Goal: Information Seeking & Learning: Find specific fact

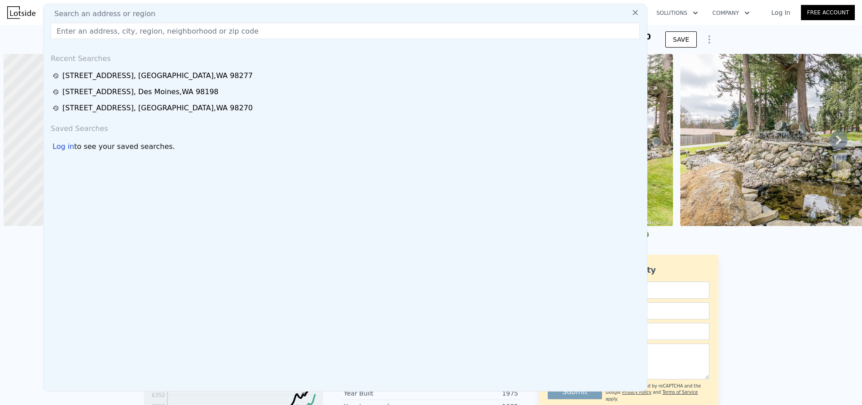
scroll to position [0, 4]
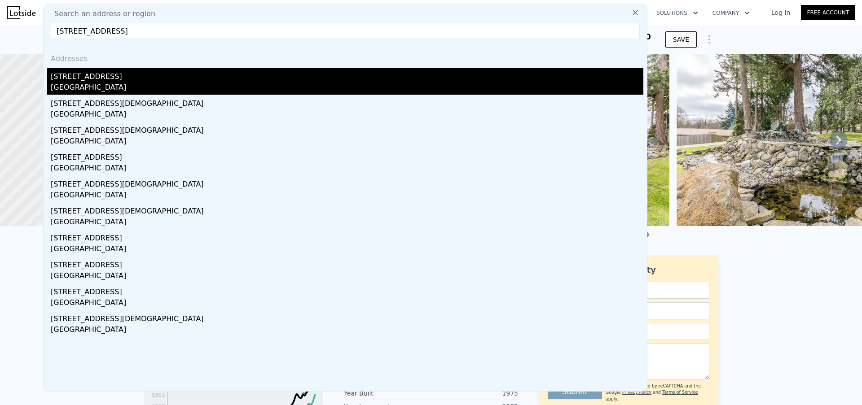
type input "4817 194th St SW, Lynnwood, WA, USA"
click at [159, 80] on div "[STREET_ADDRESS]" at bounding box center [347, 75] width 592 height 14
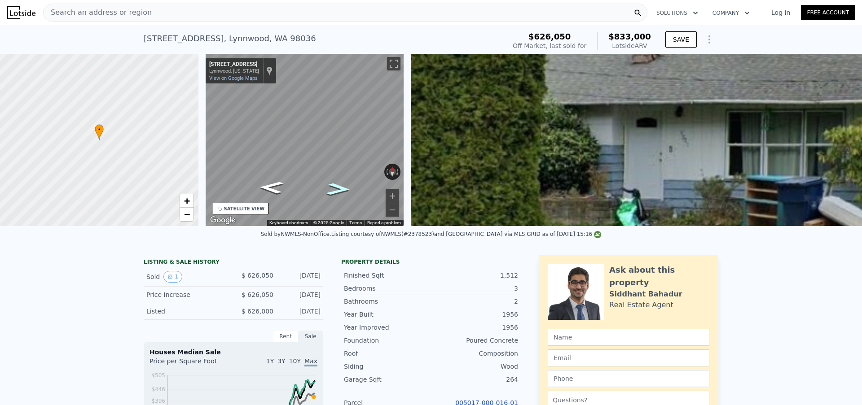
click at [336, 188] on icon "Go East, Veterans Way" at bounding box center [338, 189] width 44 height 18
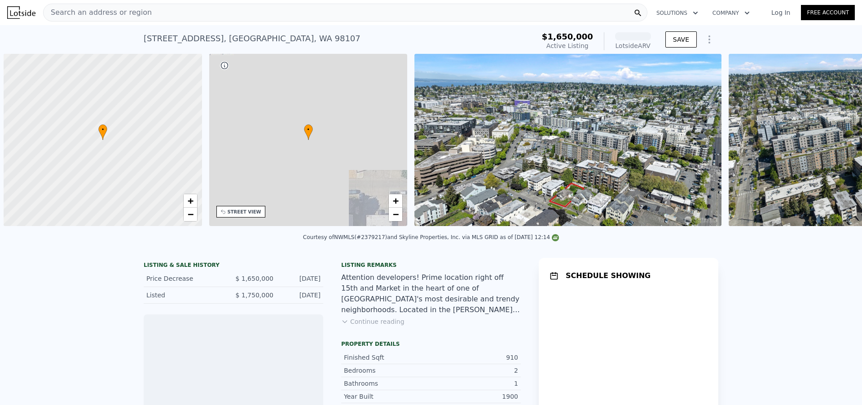
scroll to position [0, 4]
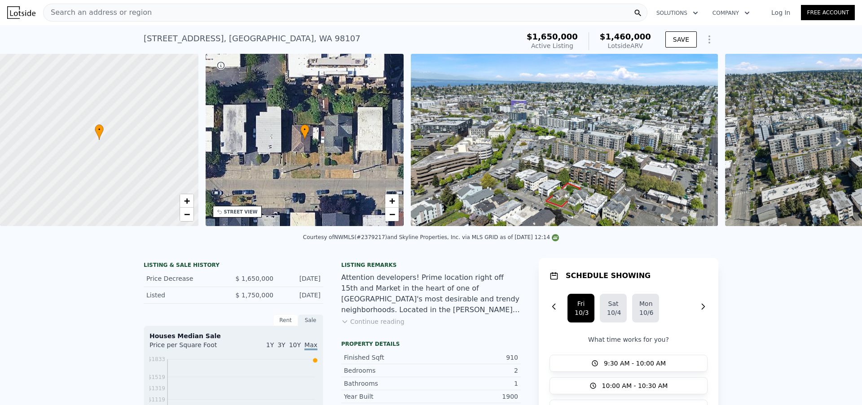
click at [167, 9] on div "Search an address or region" at bounding box center [345, 13] width 604 height 18
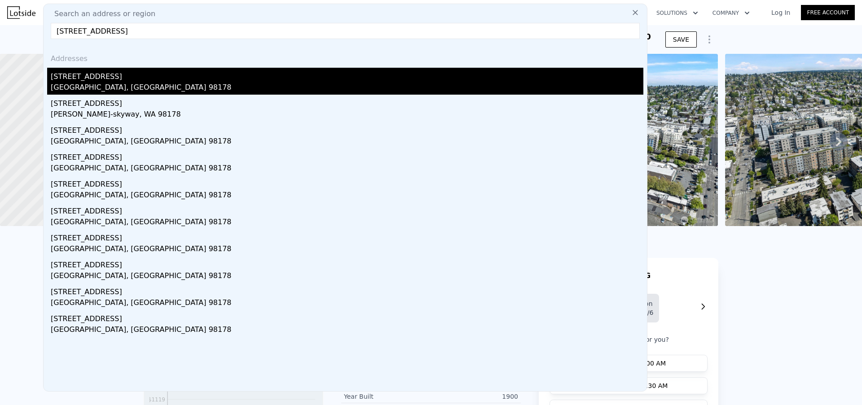
type input "[STREET_ADDRESS]"
click at [172, 77] on div "[STREET_ADDRESS]" at bounding box center [347, 75] width 592 height 14
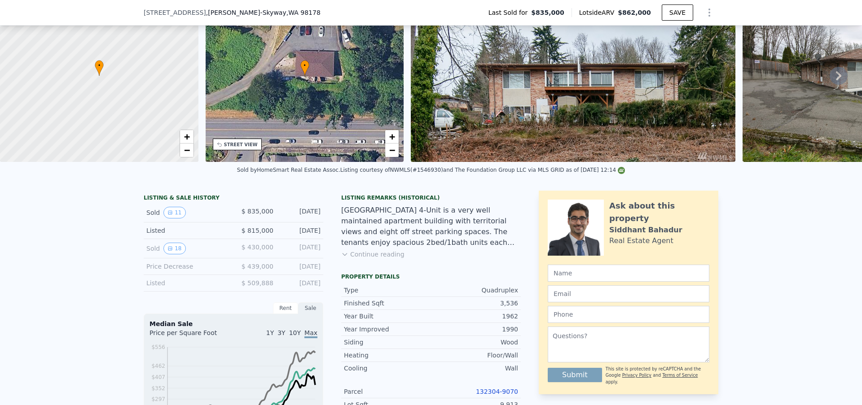
scroll to position [161, 0]
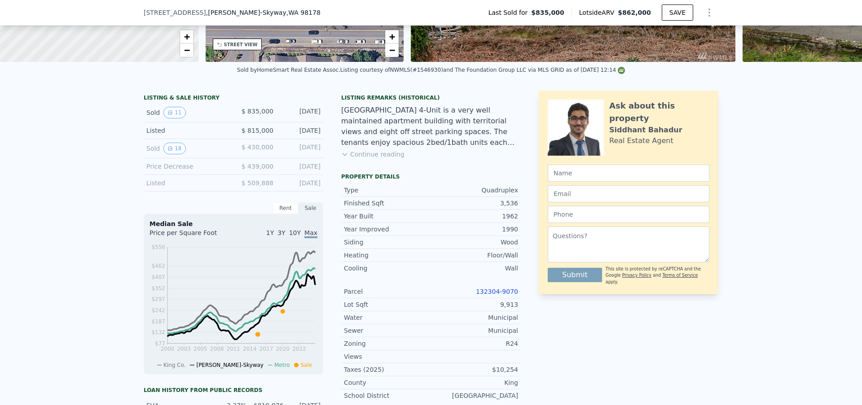
click at [484, 295] on link "132304-9070" at bounding box center [497, 291] width 42 height 7
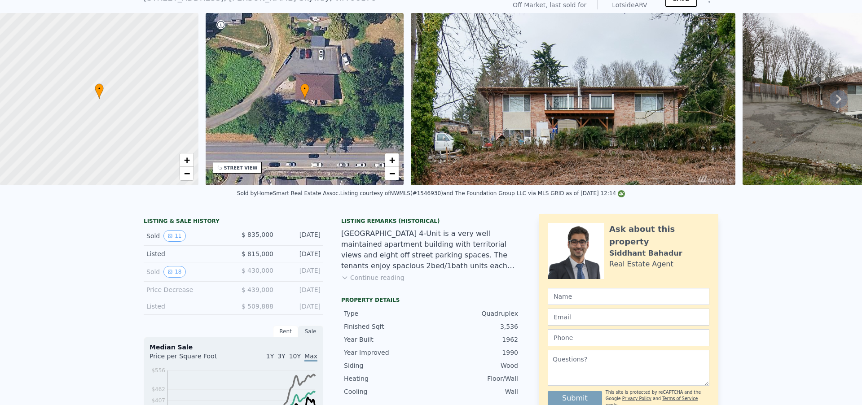
scroll to position [3, 0]
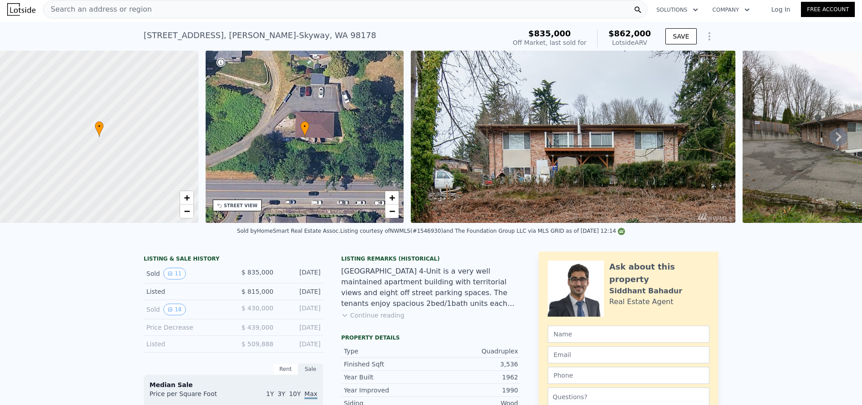
click at [138, 10] on span "Search an address or region" at bounding box center [98, 9] width 108 height 11
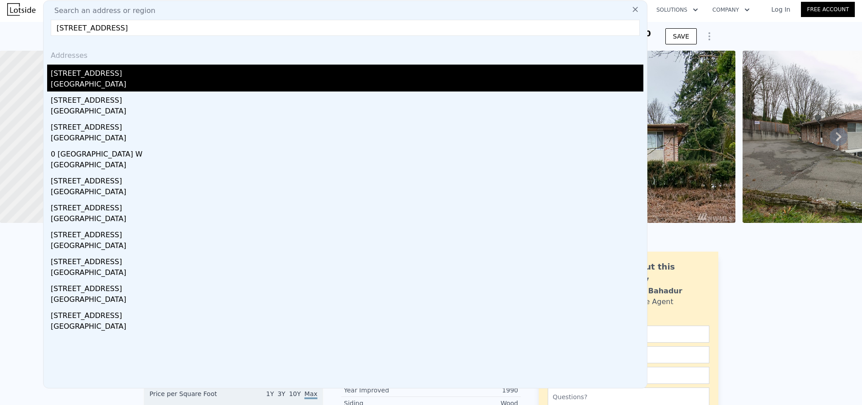
type input "[STREET_ADDRESS]"
click at [135, 81] on div "[GEOGRAPHIC_DATA]" at bounding box center [347, 85] width 592 height 13
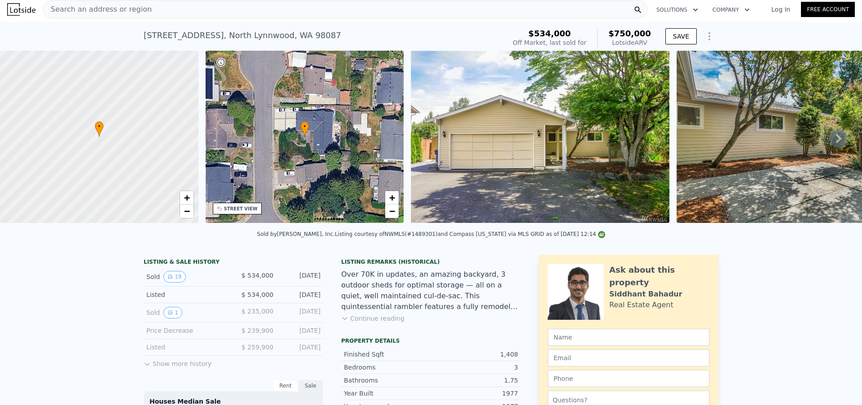
scroll to position [171, 0]
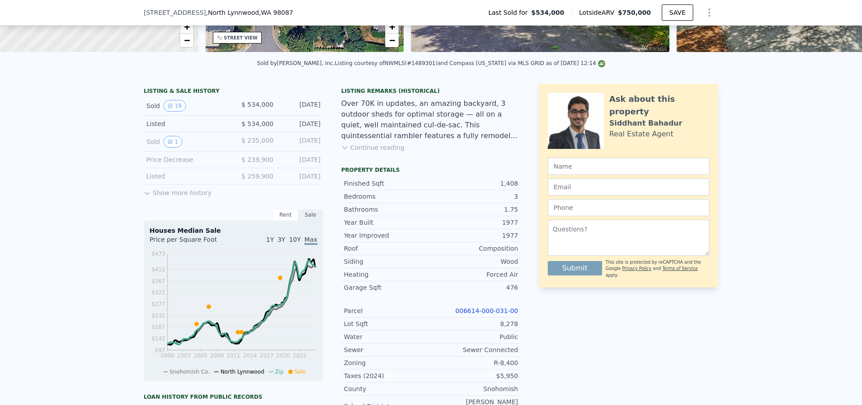
click at [484, 315] on link "006614-000-031-00" at bounding box center [486, 310] width 63 height 7
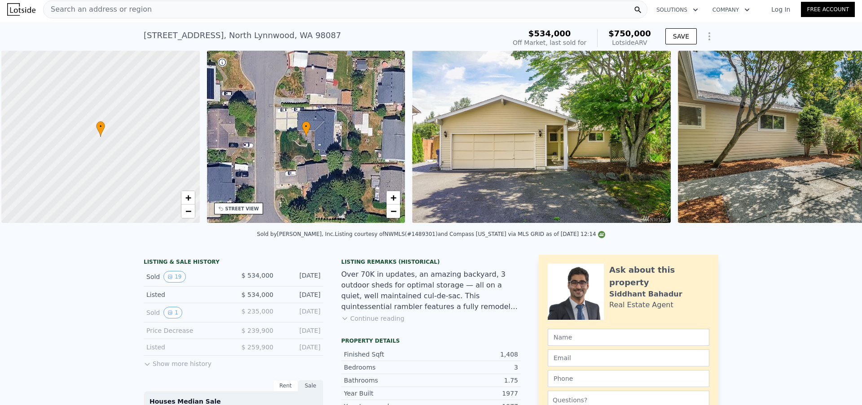
scroll to position [0, 4]
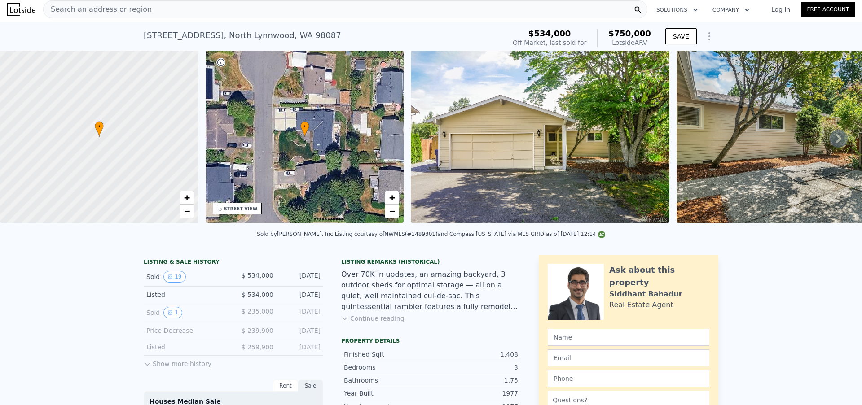
click at [208, 9] on div "Search an address or region" at bounding box center [345, 9] width 604 height 18
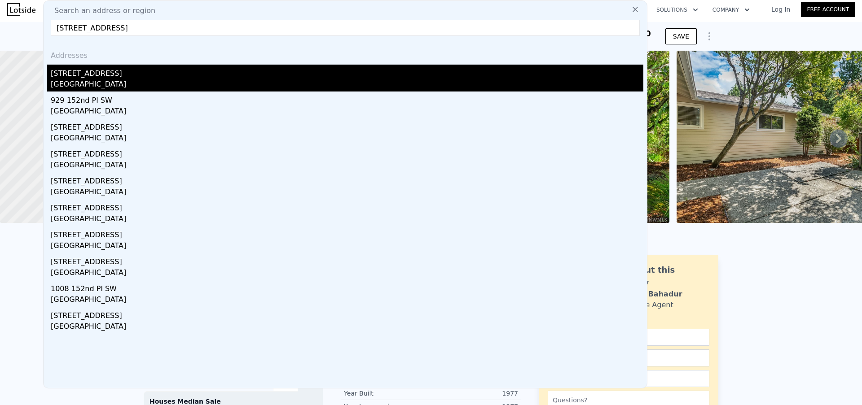
type input "[STREET_ADDRESS]"
click at [162, 76] on div "[STREET_ADDRESS]" at bounding box center [347, 72] width 592 height 14
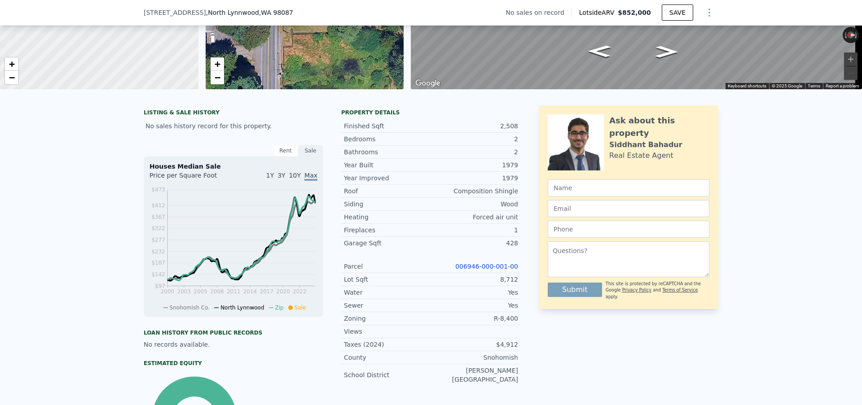
scroll to position [137, 0]
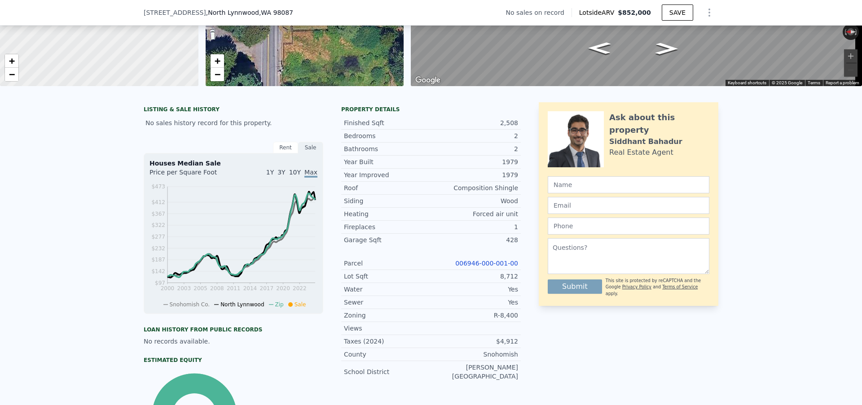
click at [468, 267] on link "006946-000-001-00" at bounding box center [486, 263] width 63 height 7
